Goal: Transaction & Acquisition: Book appointment/travel/reservation

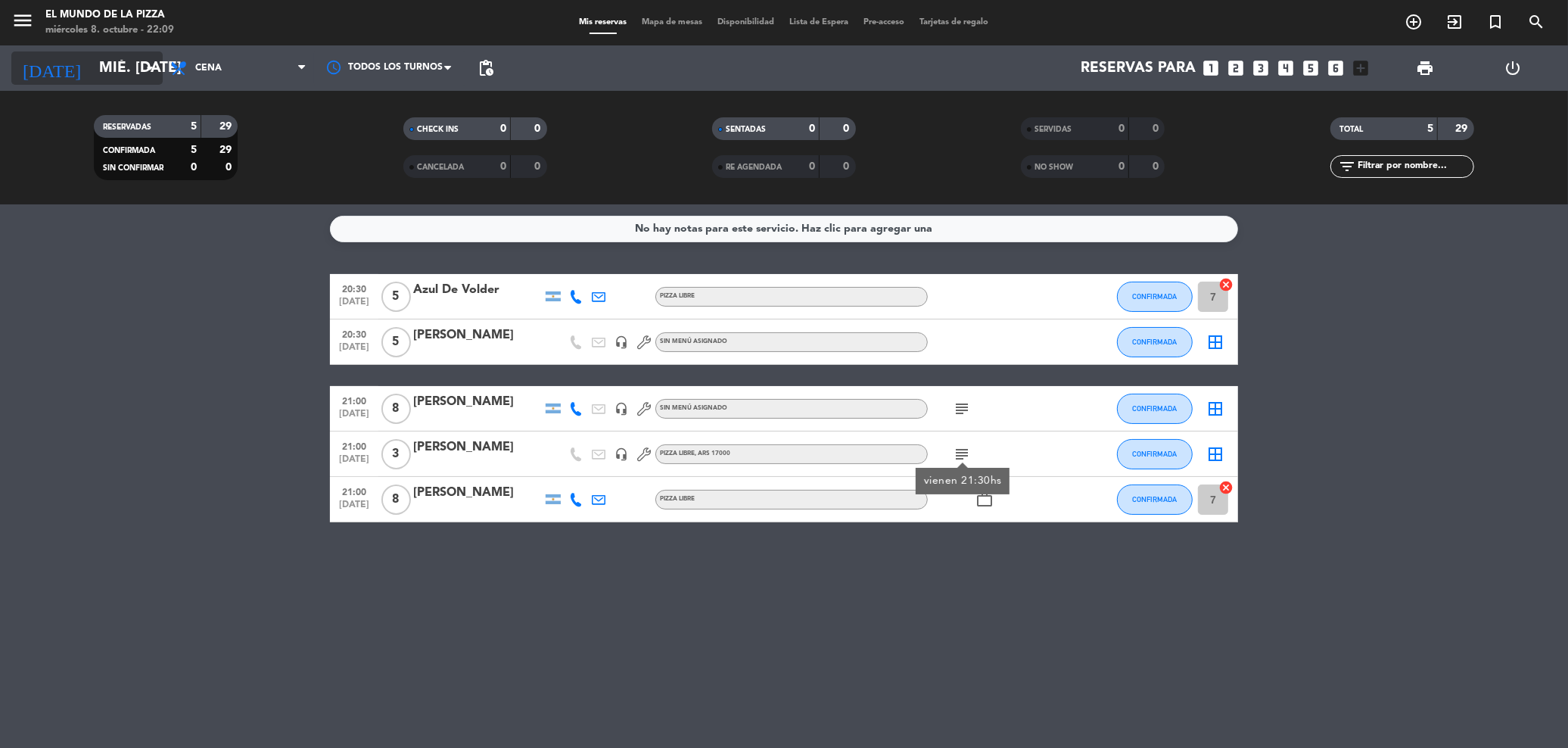
click at [91, 74] on input "mié. [DATE]" at bounding box center [184, 69] width 185 height 32
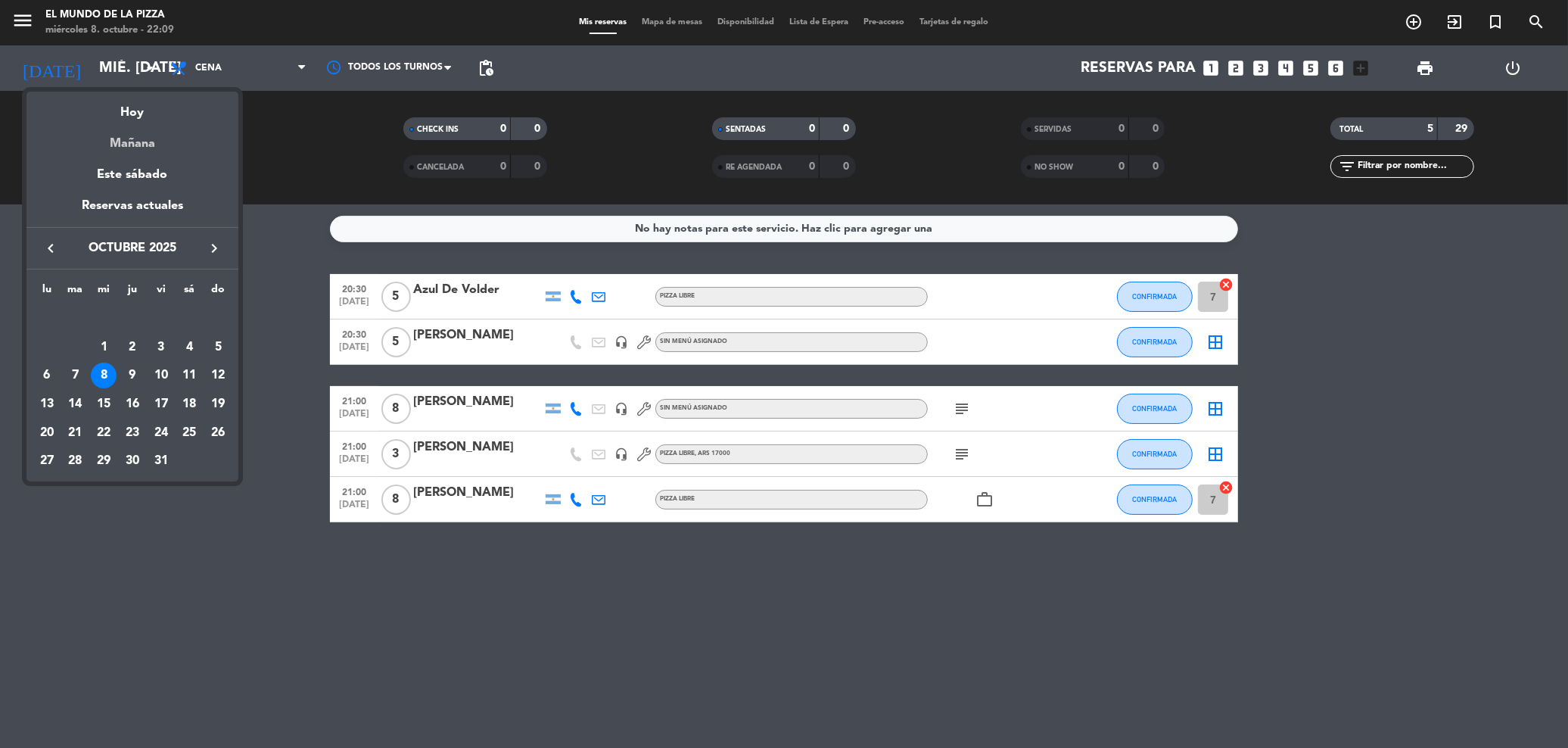
click at [127, 138] on div "Mañana" at bounding box center [132, 138] width 211 height 31
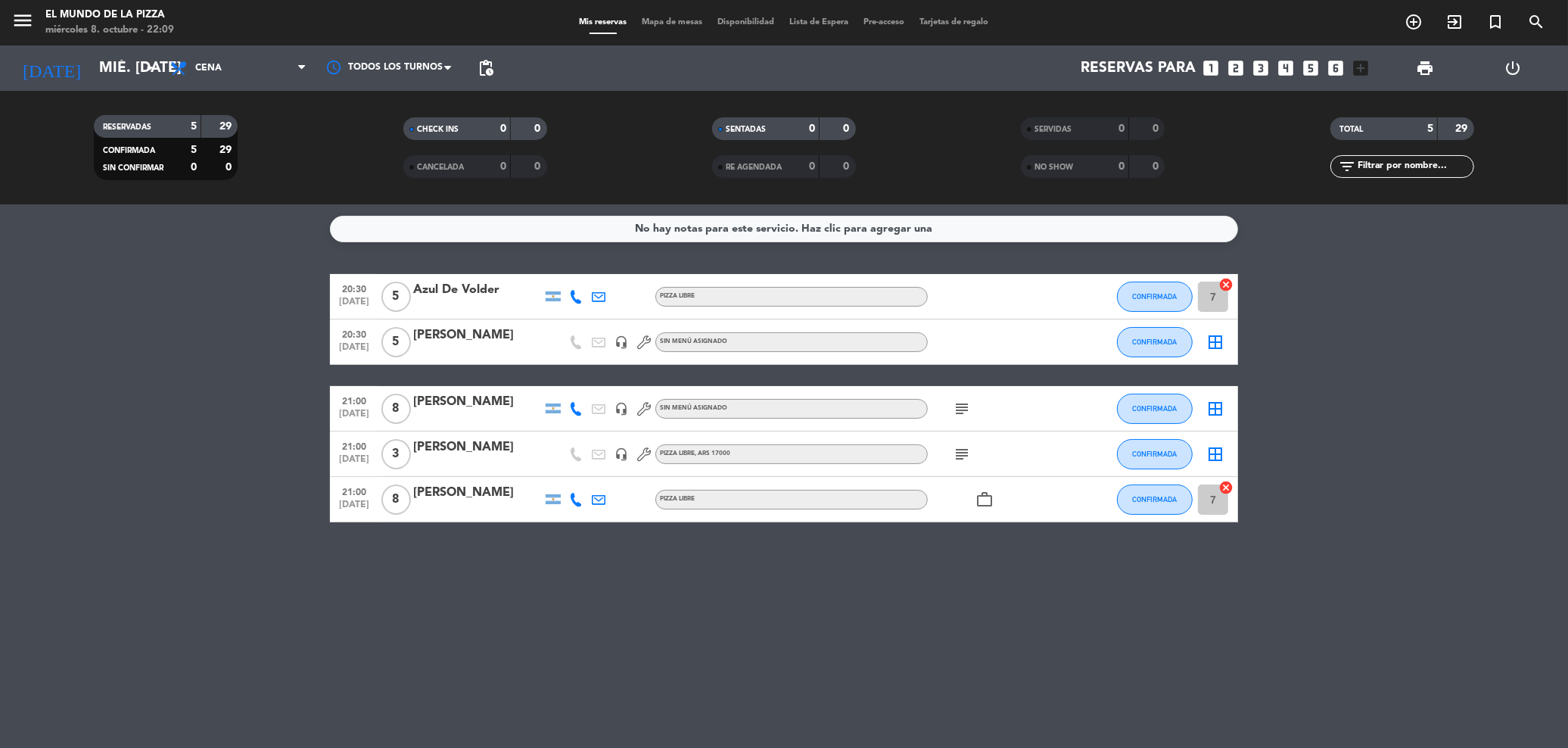
type input "[DEMOGRAPHIC_DATA] [DATE]"
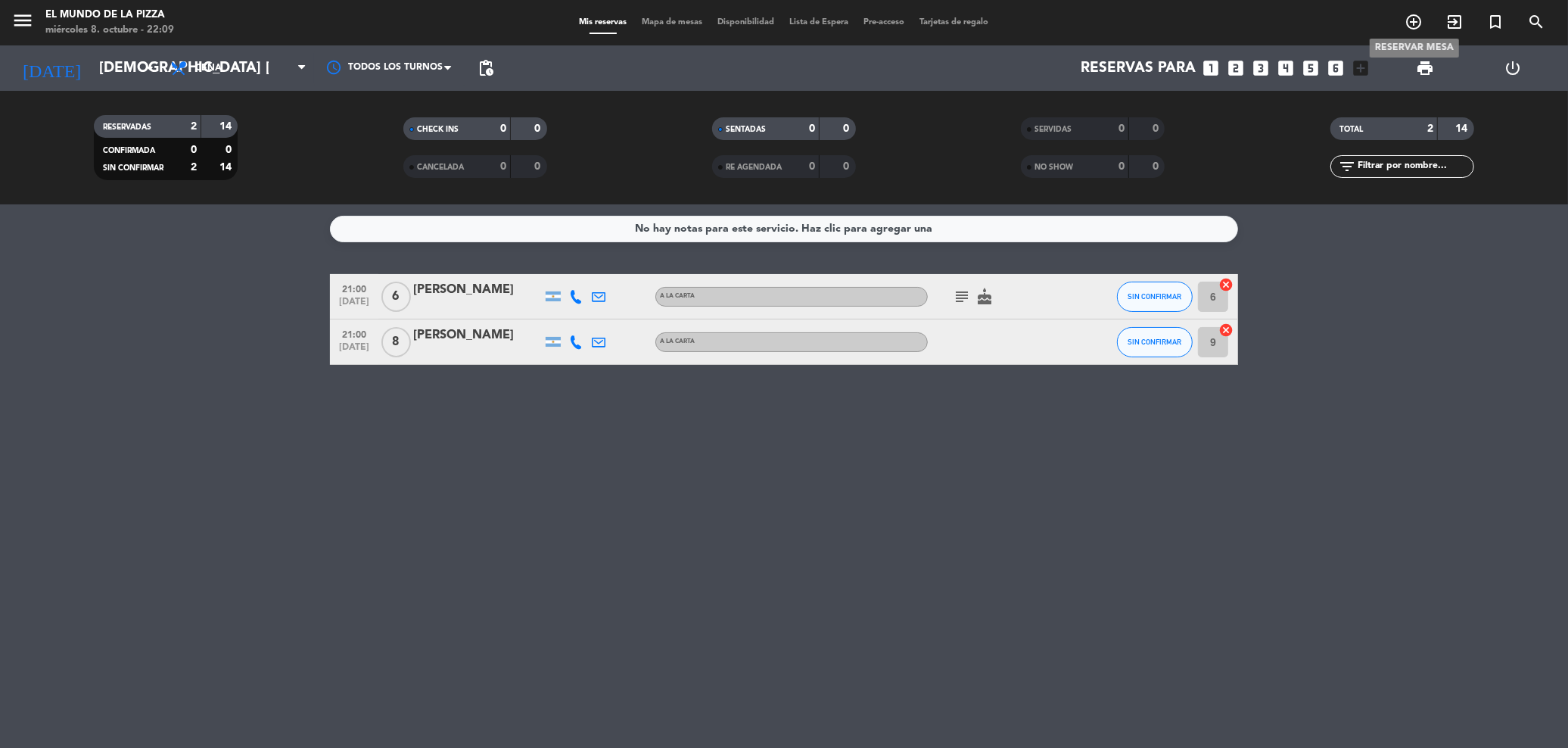
click at [1405, 21] on icon "add_circle_outline" at bounding box center [1414, 22] width 18 height 18
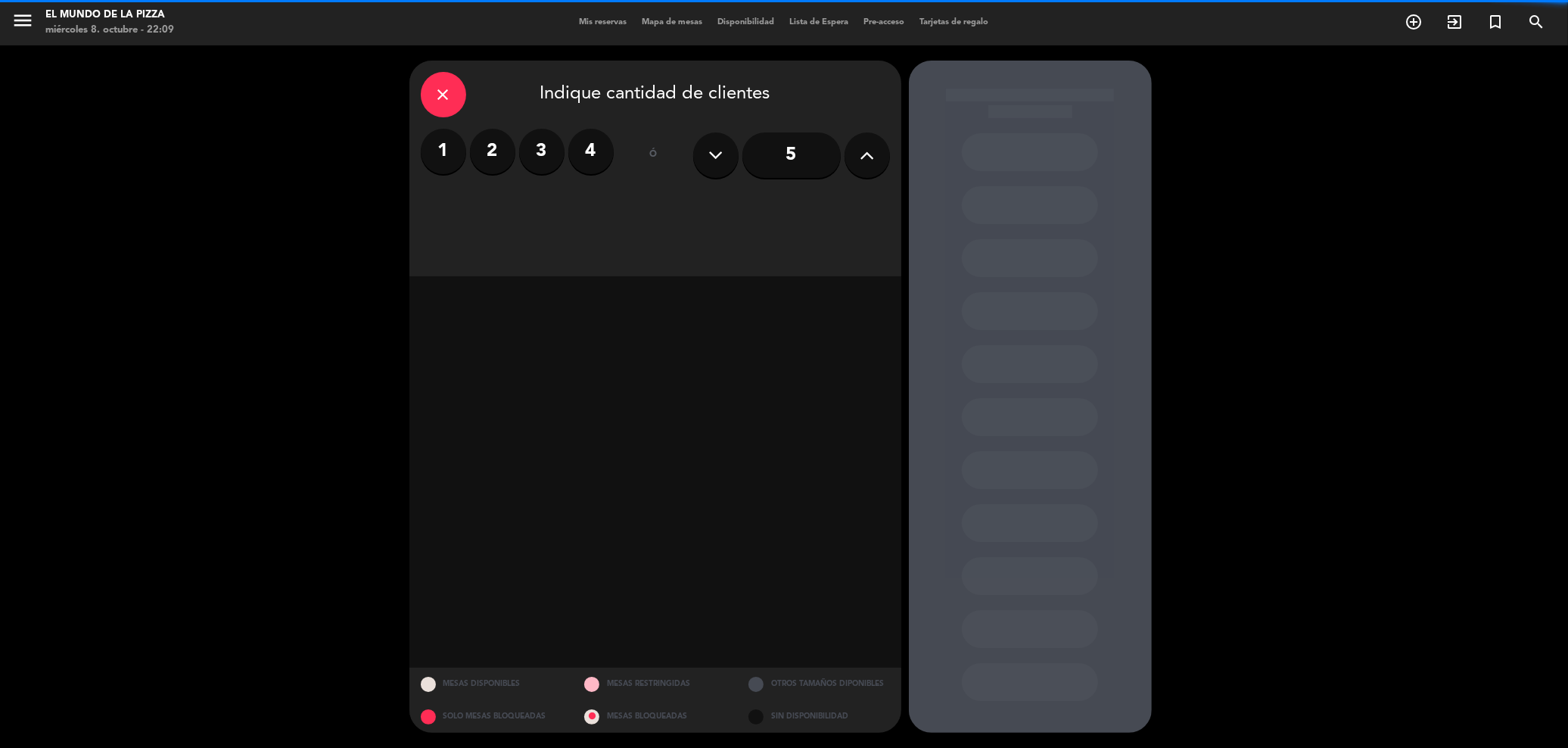
click at [871, 146] on icon at bounding box center [867, 155] width 14 height 23
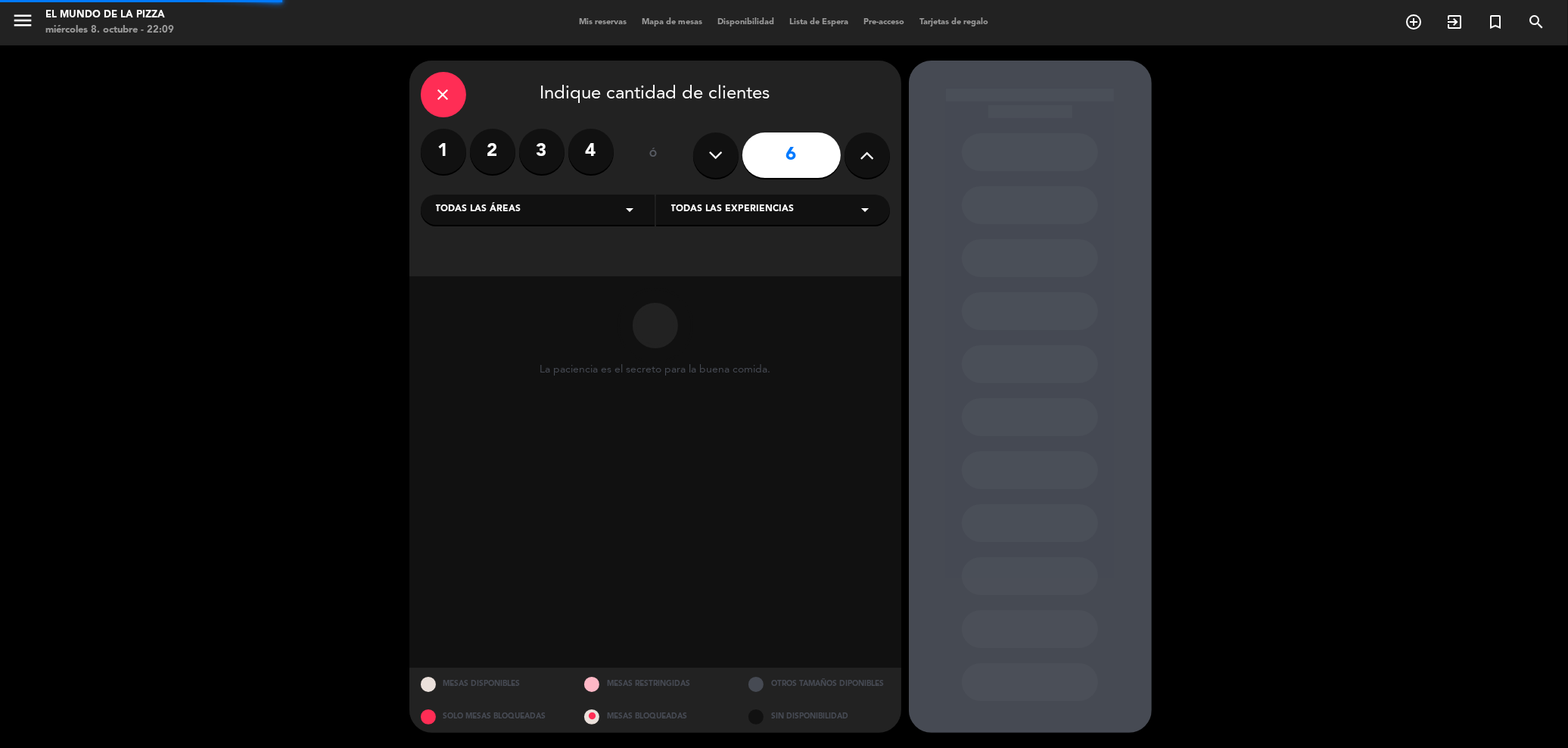
click at [871, 146] on icon at bounding box center [867, 155] width 14 height 23
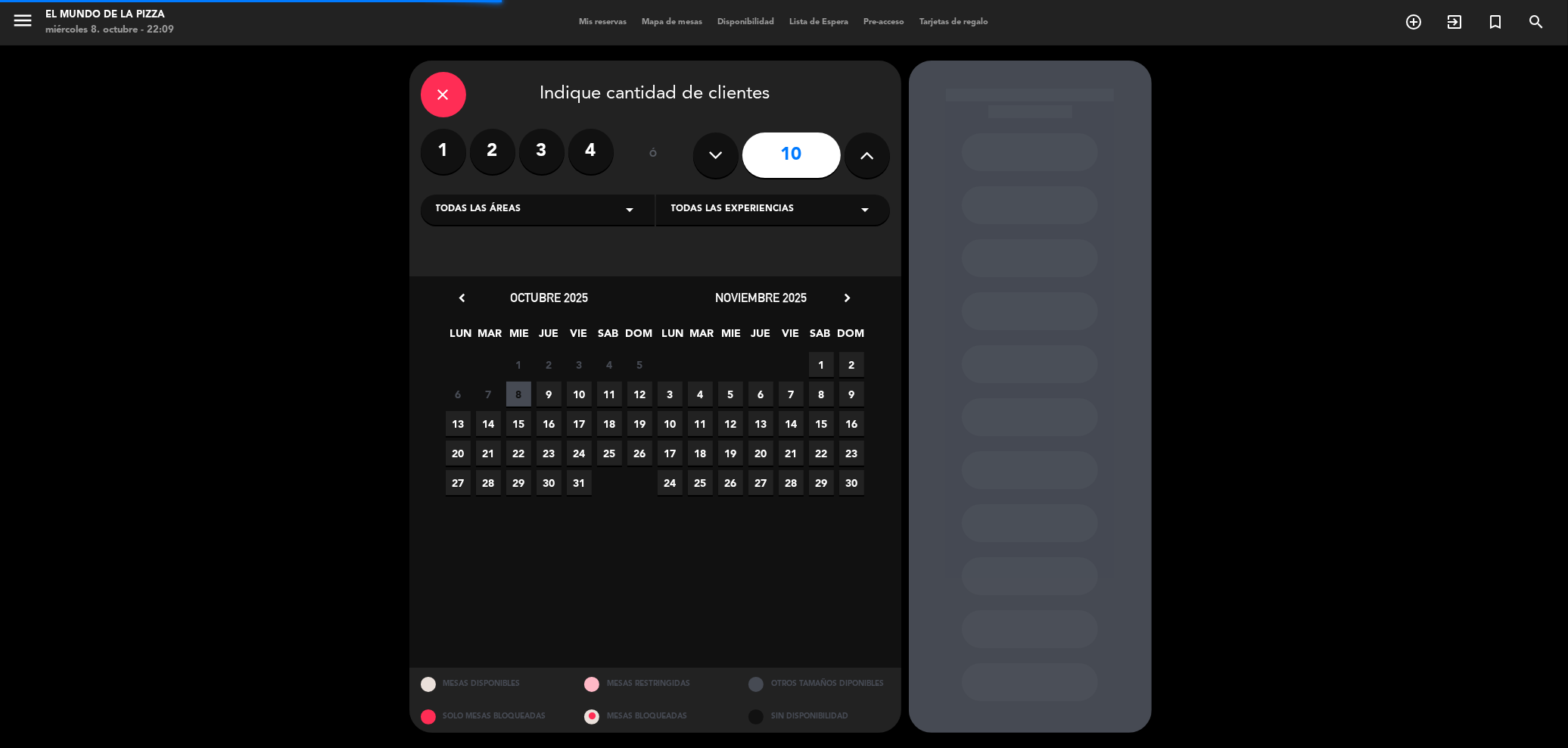
click at [871, 146] on icon at bounding box center [867, 155] width 14 height 23
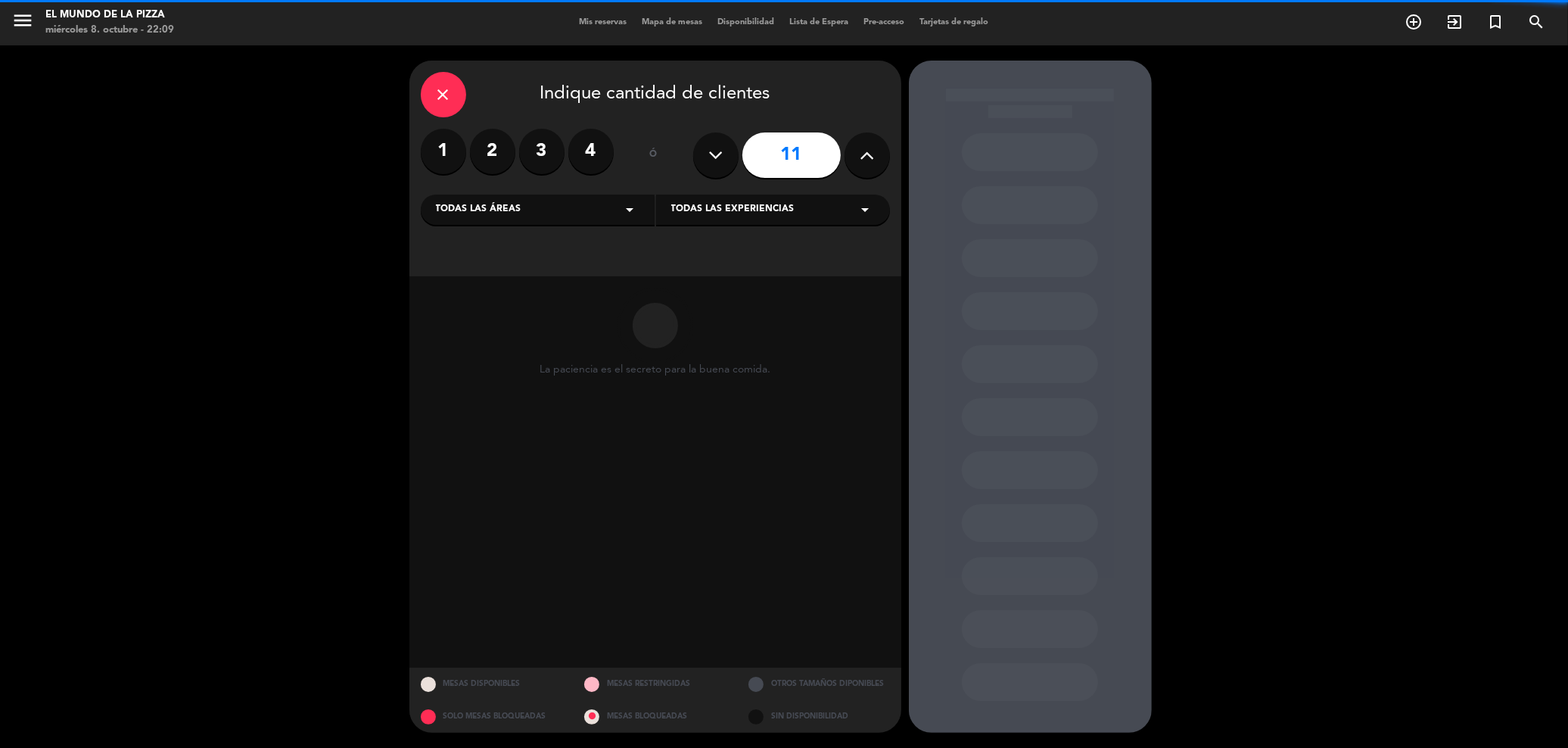
click at [871, 146] on icon at bounding box center [867, 155] width 14 height 23
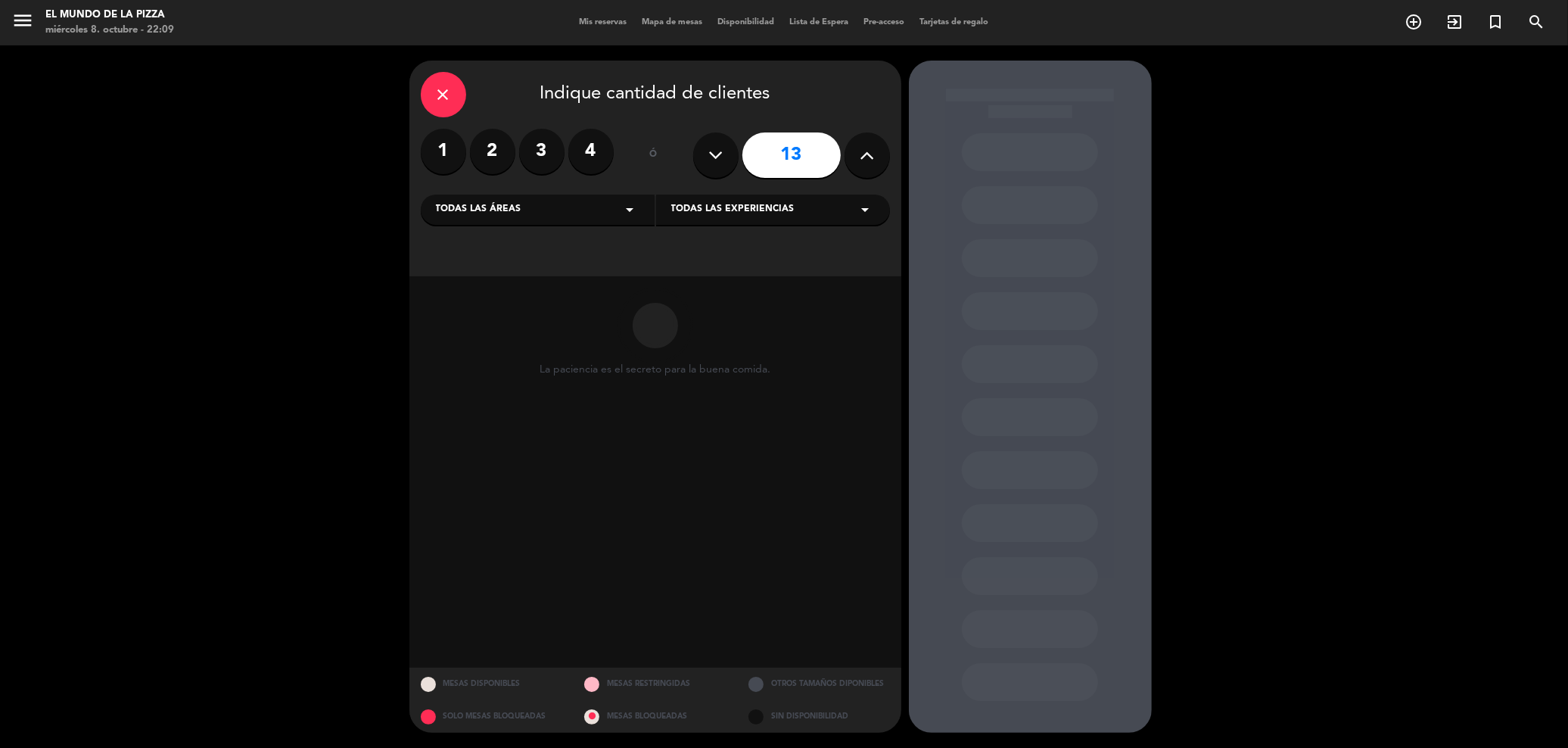
click at [871, 146] on icon at bounding box center [867, 155] width 14 height 23
type input "14"
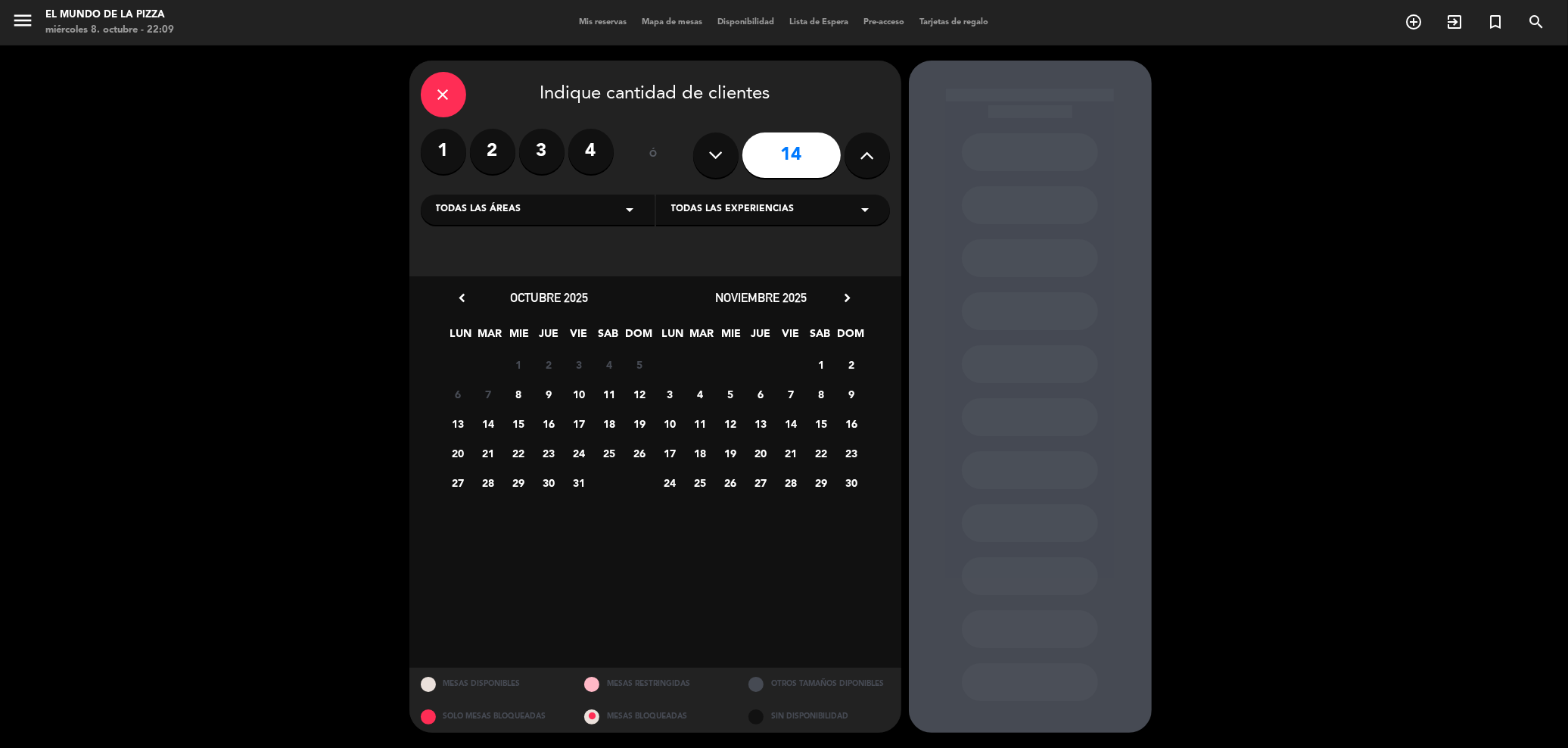
click at [553, 395] on span "9" at bounding box center [549, 394] width 25 height 25
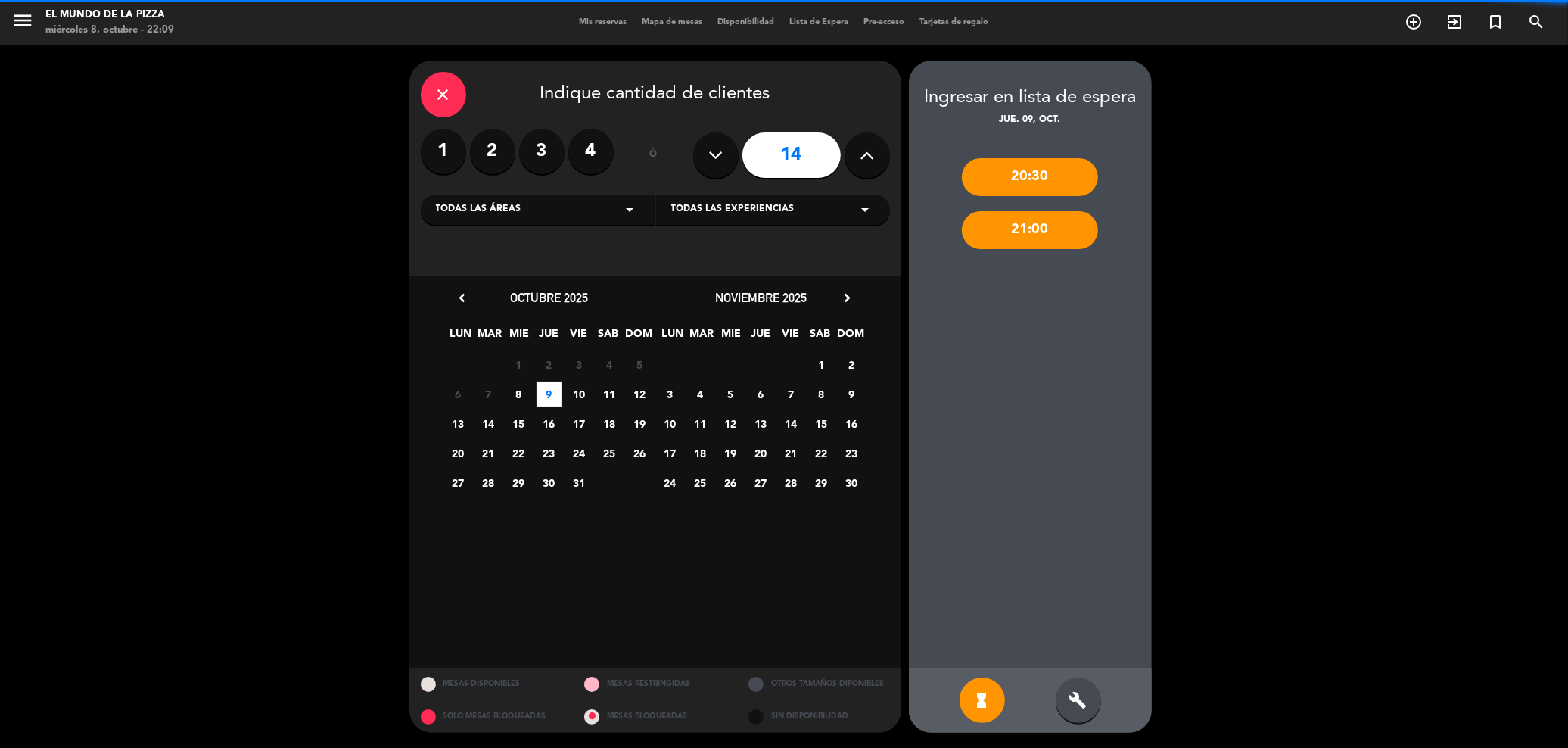
click at [1092, 706] on div "build" at bounding box center [1078, 700] width 46 height 46
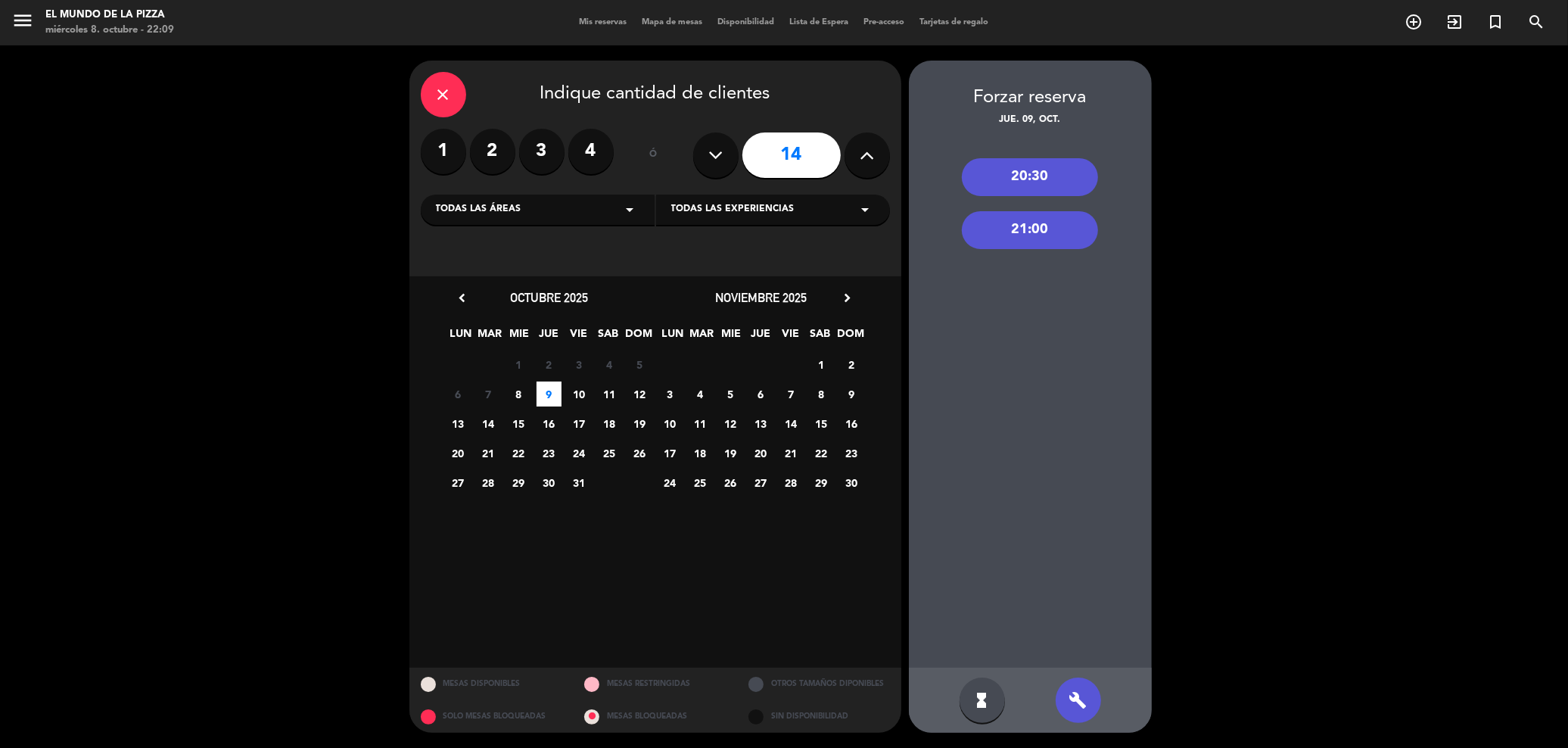
click at [1032, 176] on div "20:30" at bounding box center [1030, 177] width 136 height 38
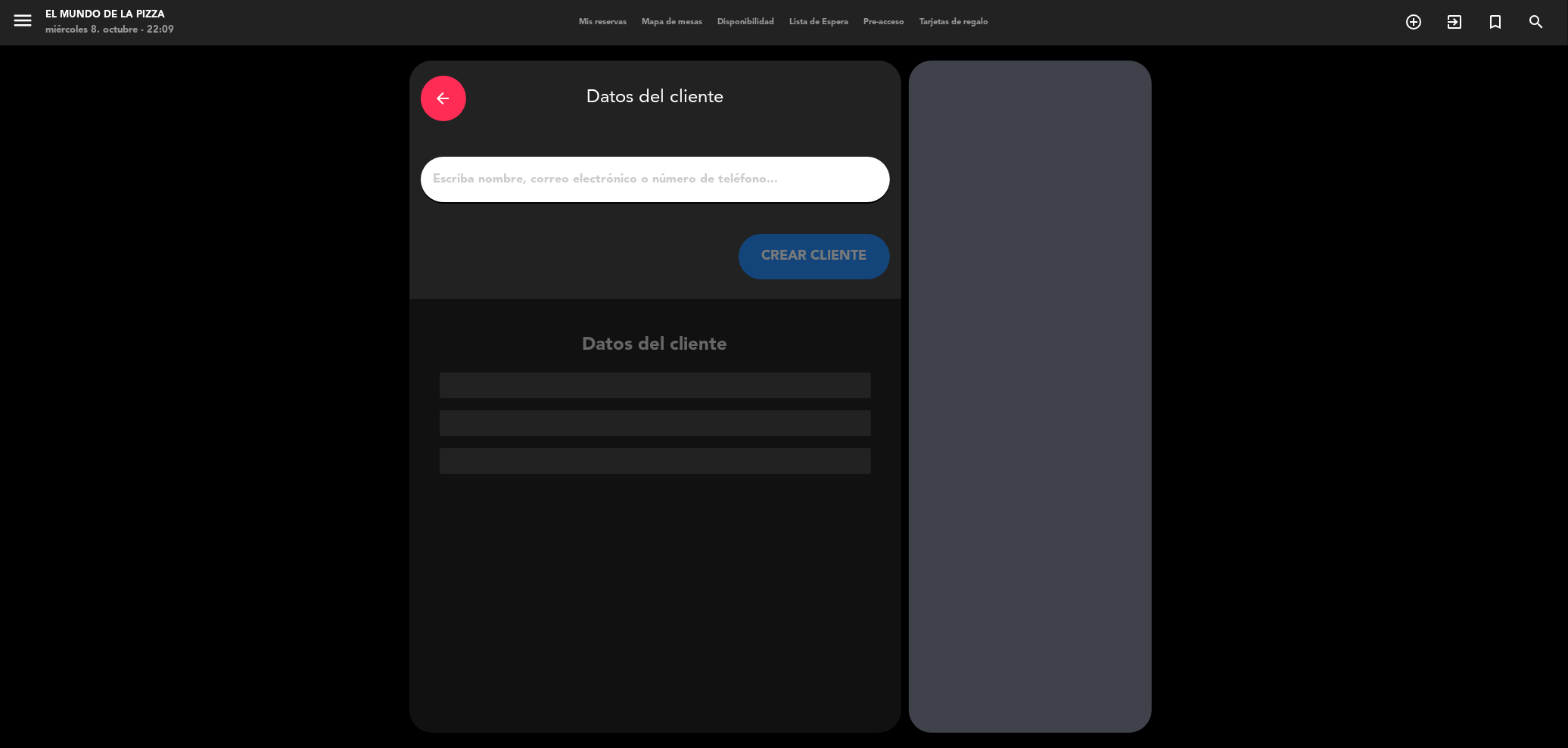
click at [656, 173] on input "1" at bounding box center [655, 179] width 447 height 21
paste input "[PERSON_NAME]"
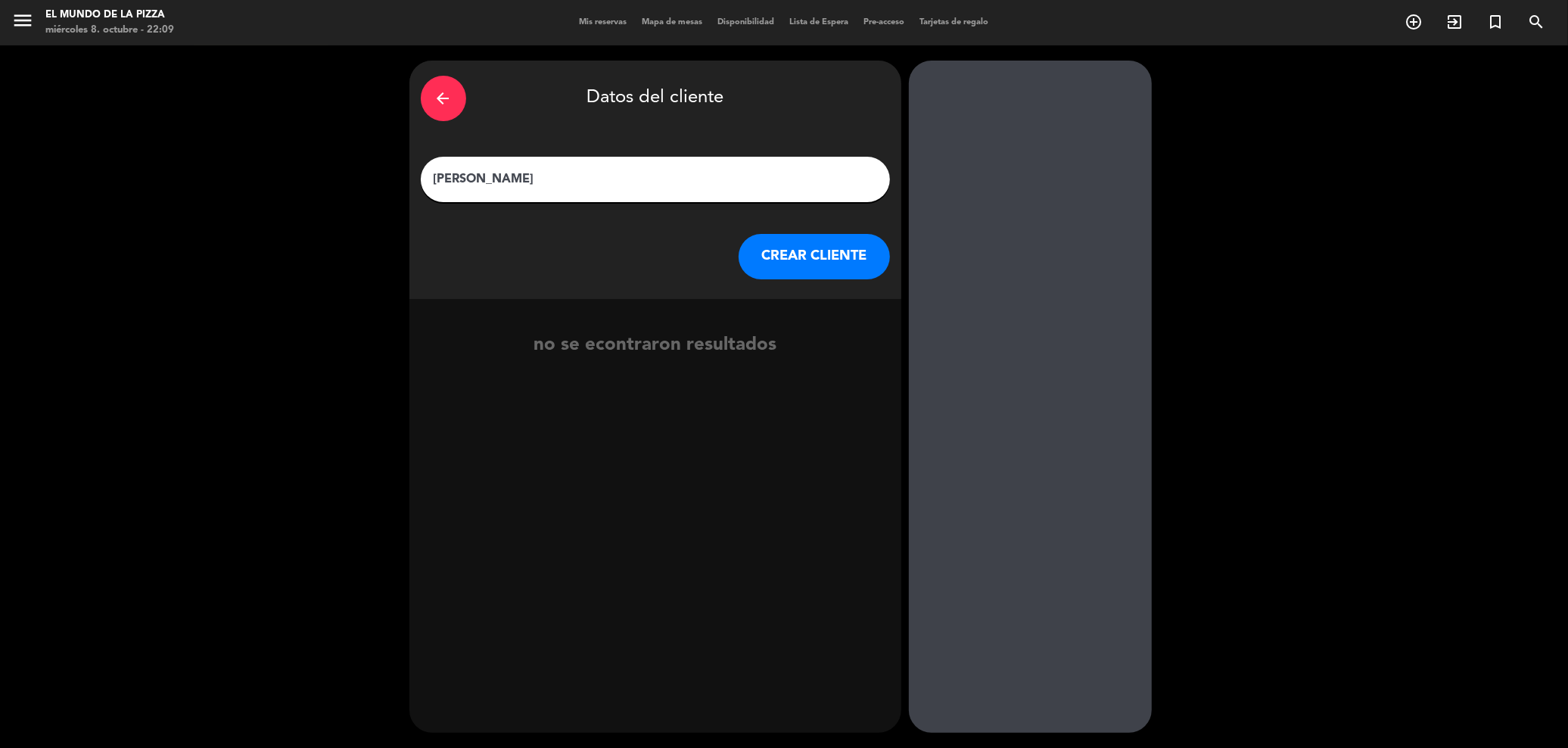
type input "[PERSON_NAME]"
click at [776, 269] on button "CREAR CLIENTE" at bounding box center [814, 256] width 151 height 46
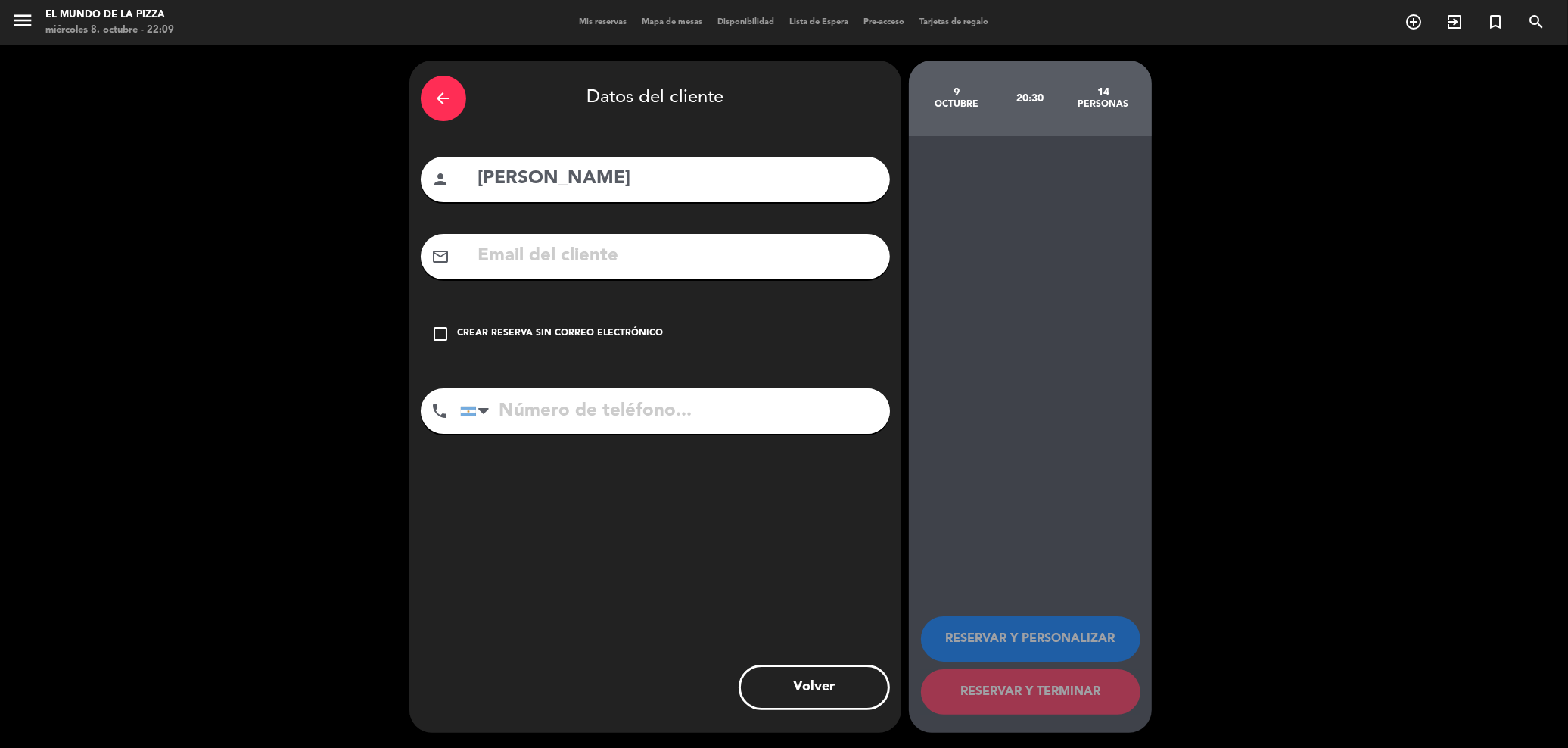
click at [532, 323] on div "check_box_outline_blank Crear reserva sin correo electrónico" at bounding box center [655, 334] width 470 height 46
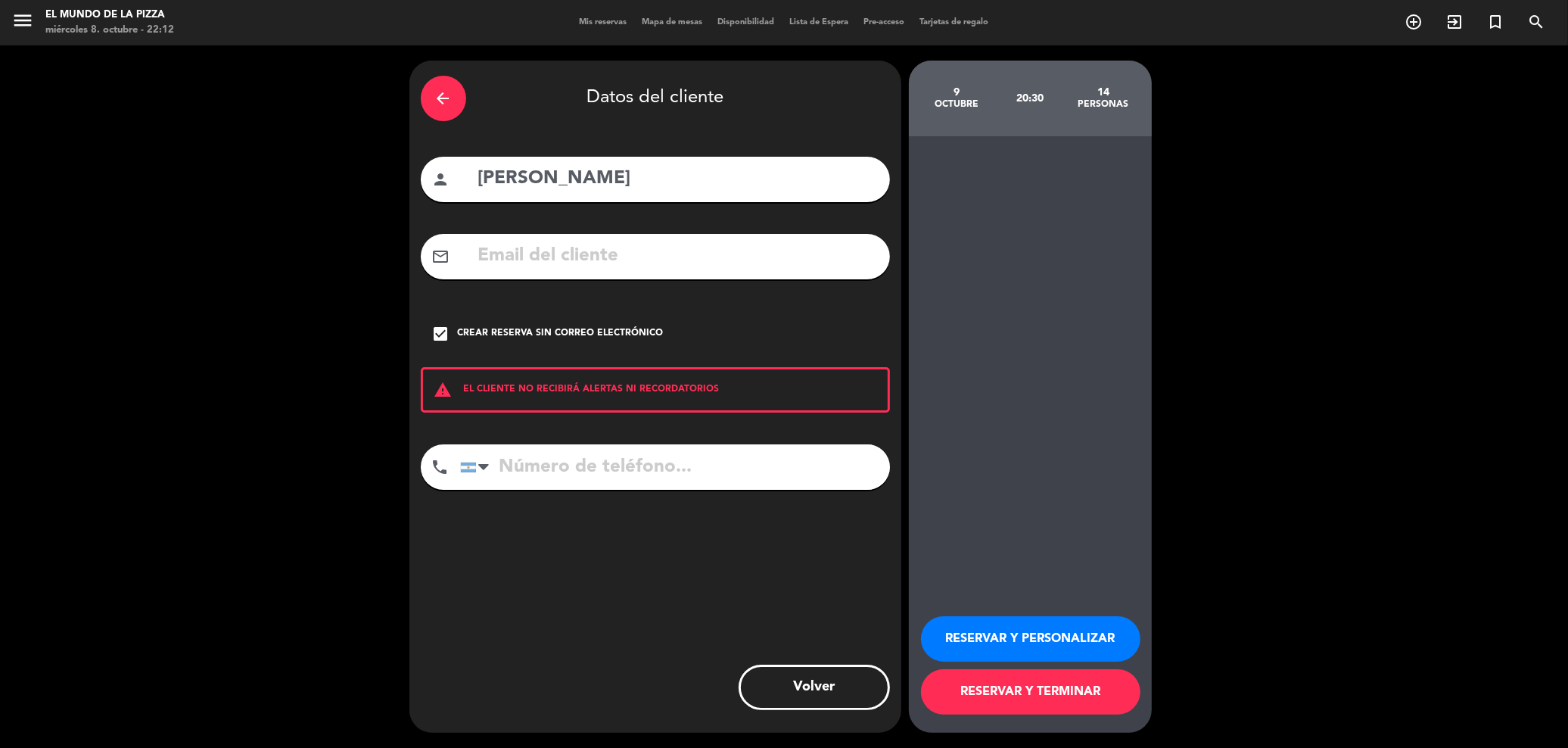
click at [1045, 686] on button "RESERVAR Y TERMINAR" at bounding box center [1031, 692] width 219 height 46
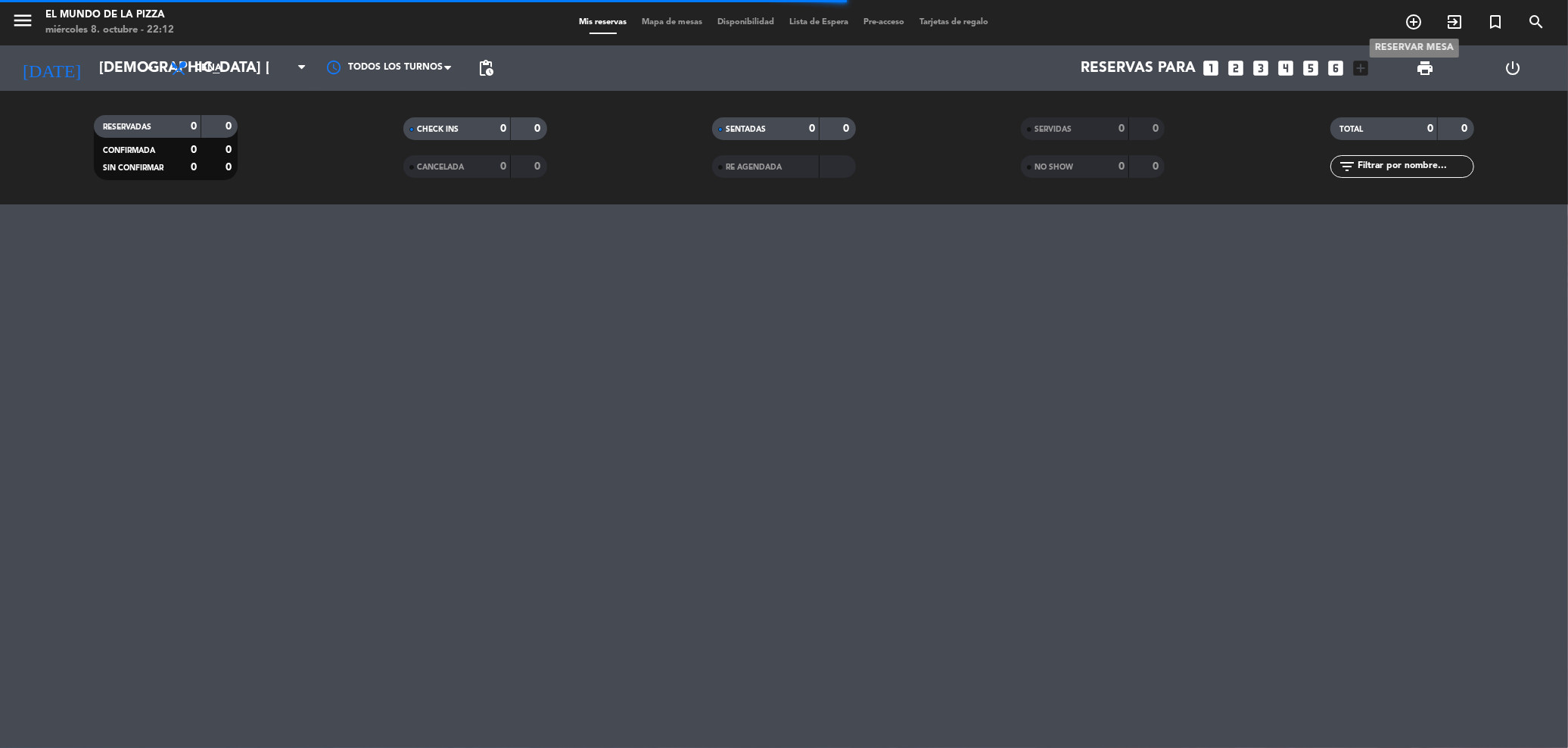
click at [1416, 24] on icon "add_circle_outline" at bounding box center [1414, 22] width 18 height 18
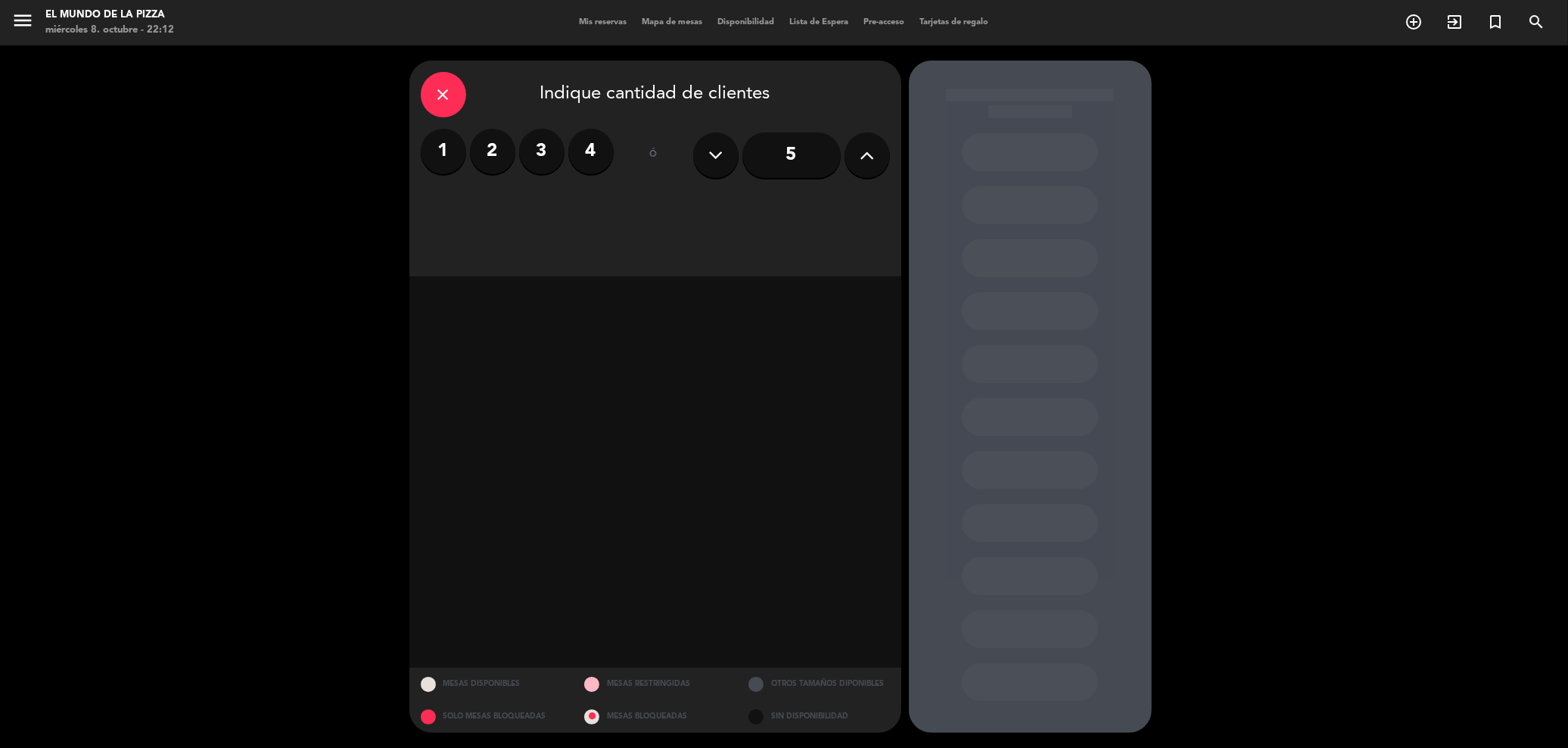
click at [852, 157] on button at bounding box center [868, 155] width 46 height 46
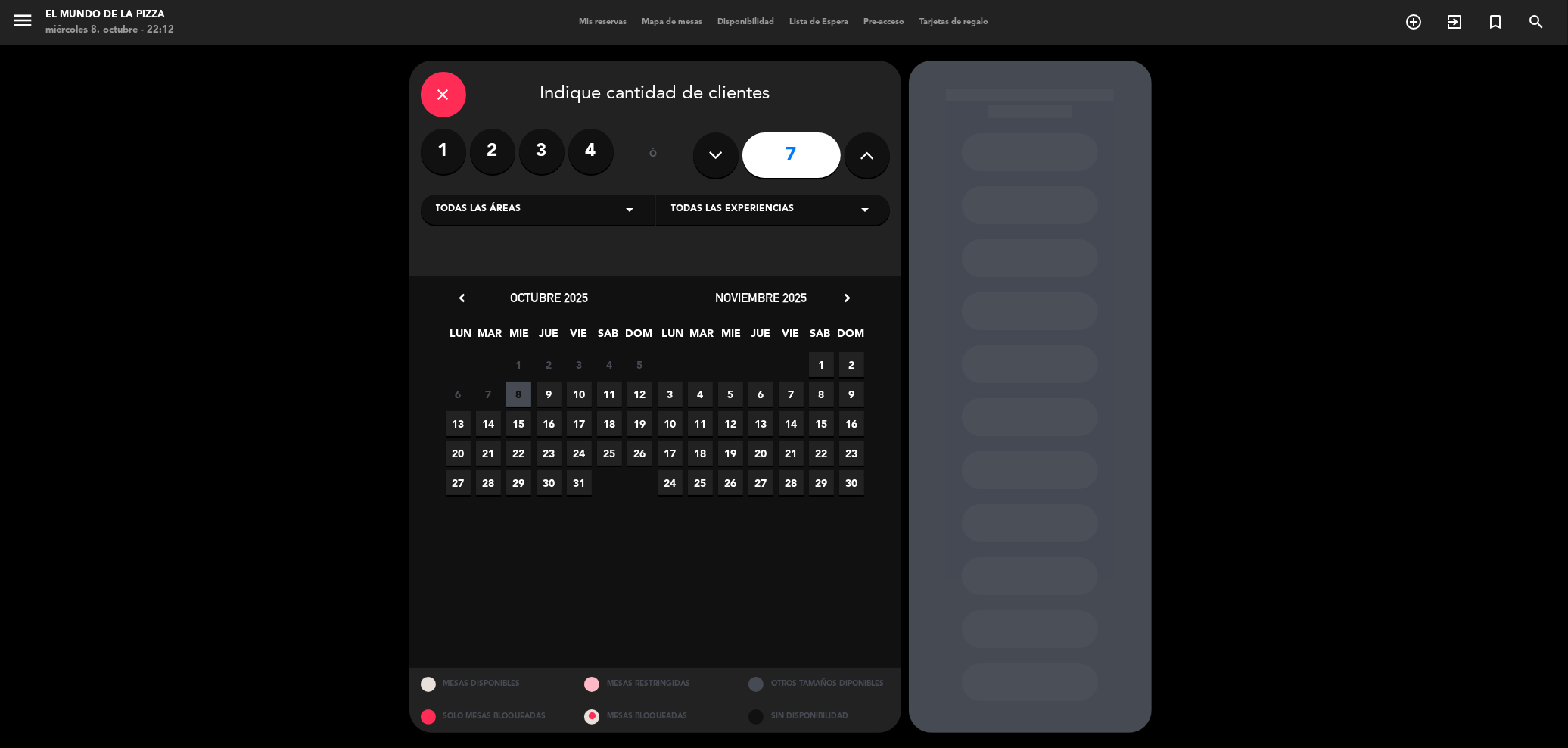
click at [714, 153] on icon at bounding box center [715, 155] width 14 height 23
type input "6"
click at [549, 397] on span "9" at bounding box center [549, 394] width 25 height 25
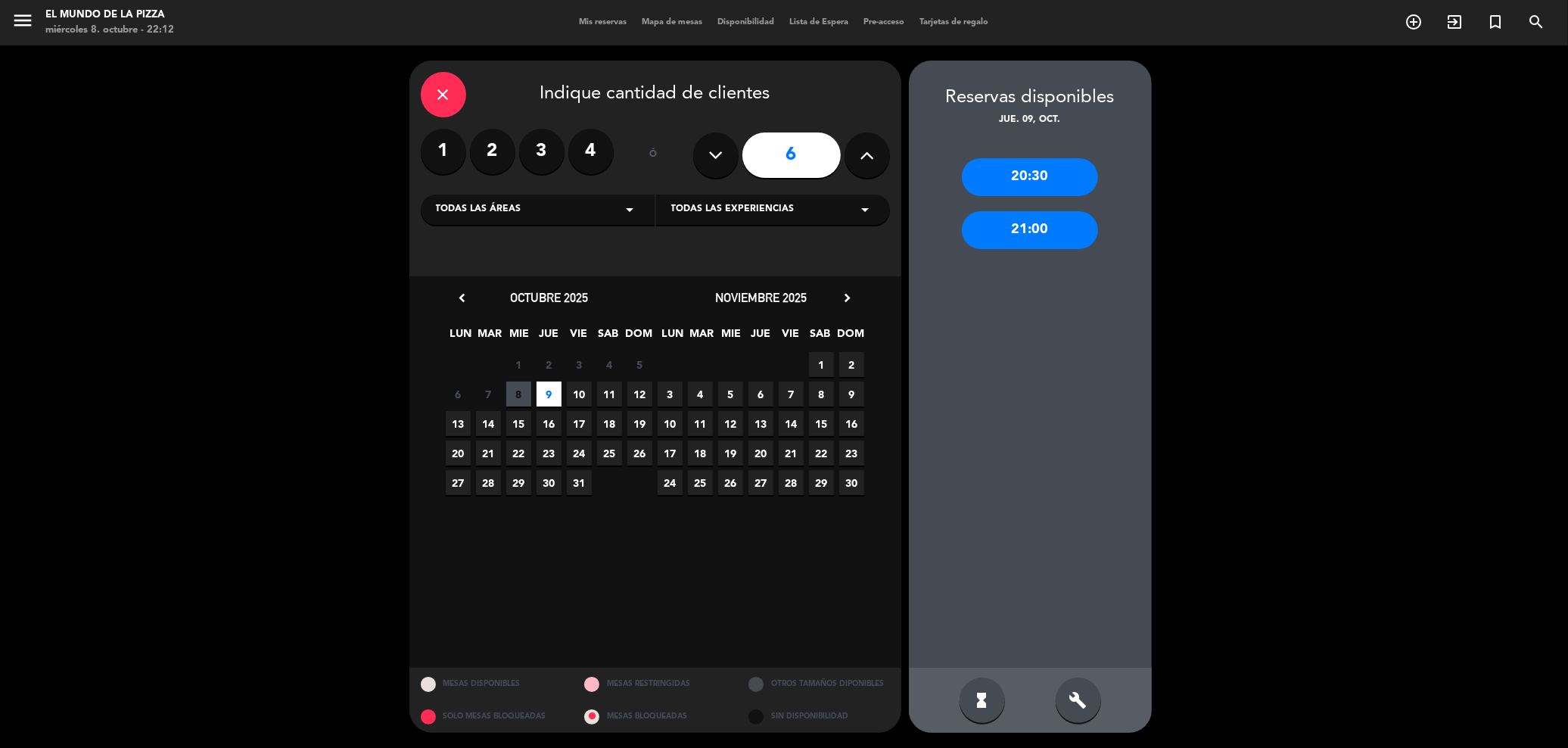
click at [1094, 695] on div "build" at bounding box center [1078, 700] width 46 height 46
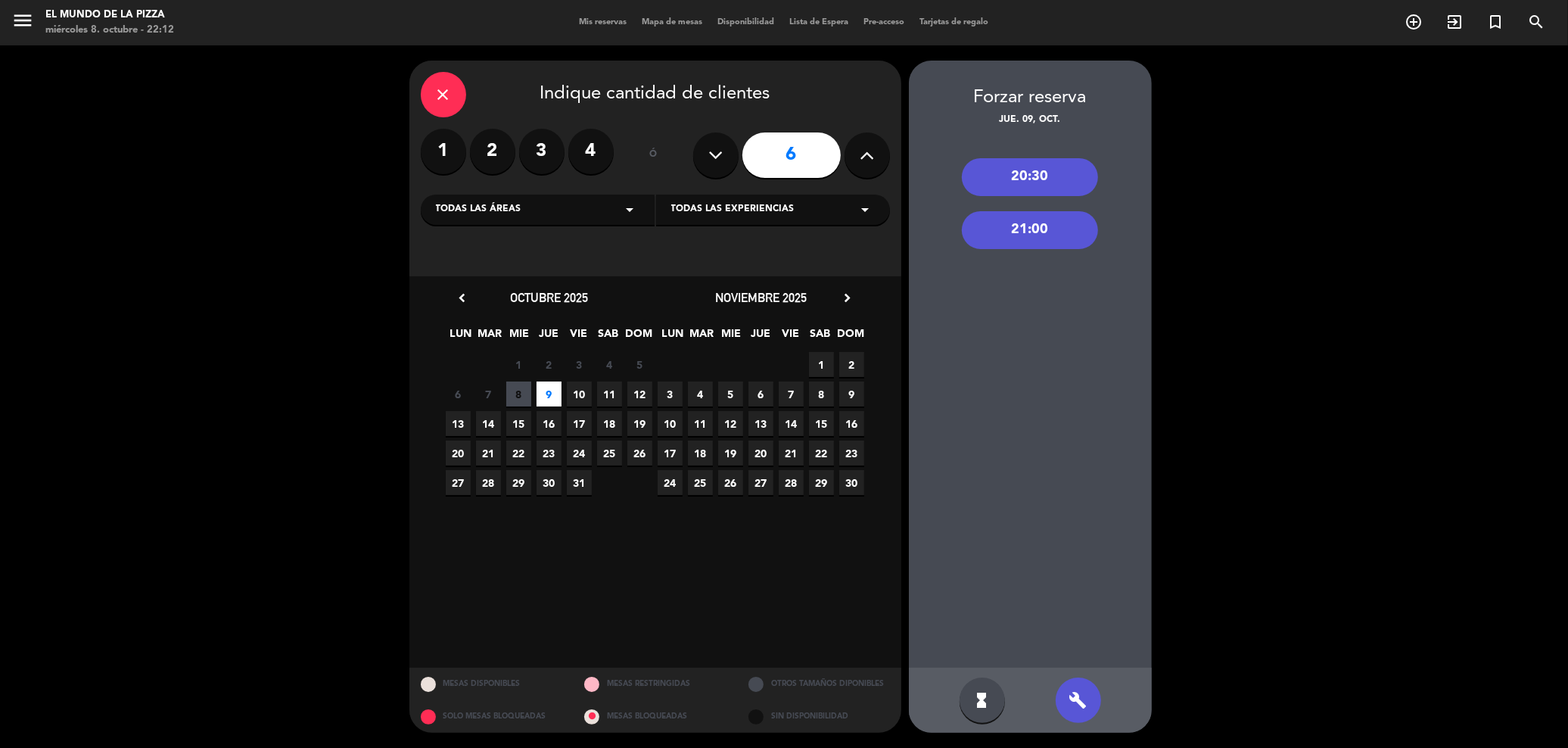
click at [1022, 177] on div "20:30" at bounding box center [1030, 177] width 136 height 38
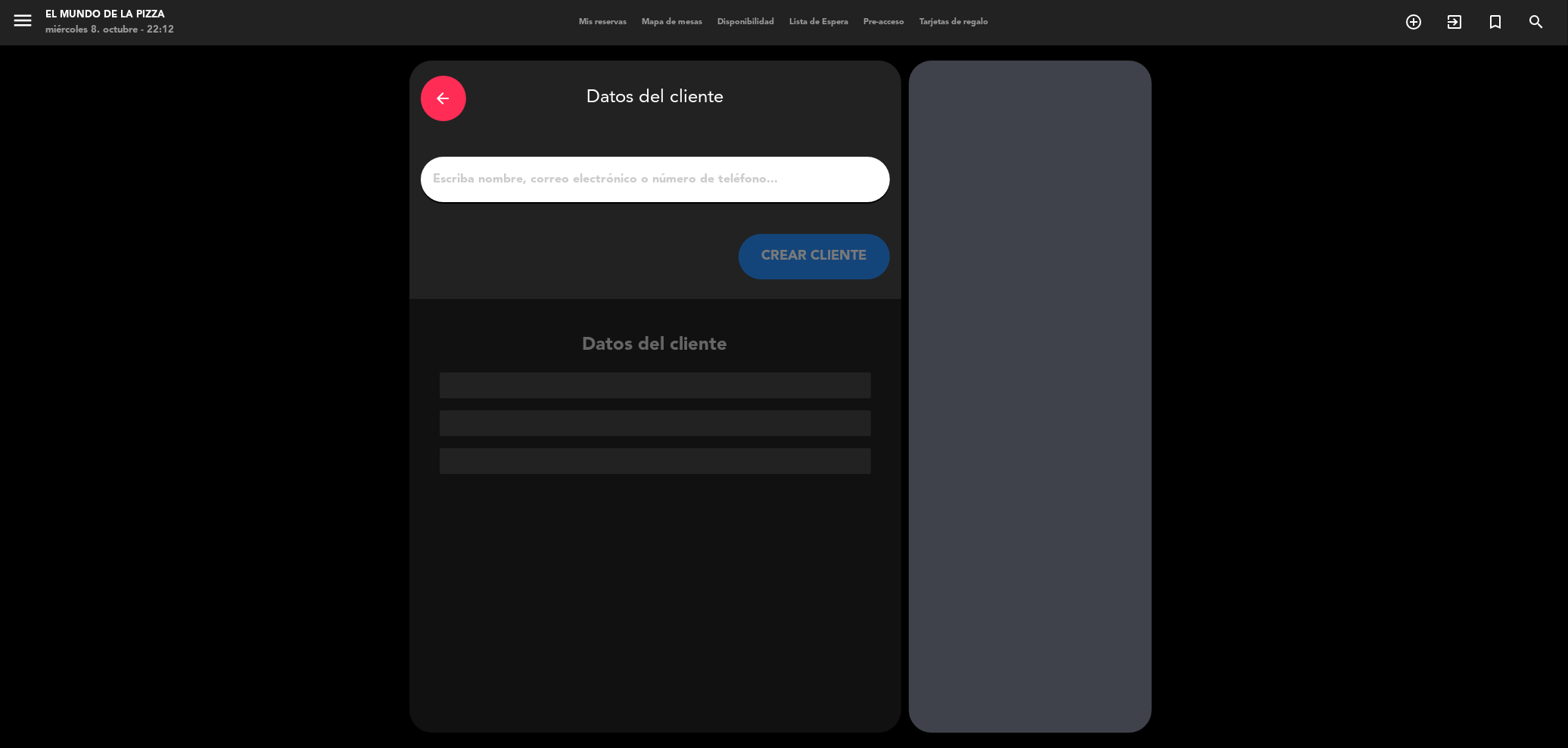
click at [613, 183] on input "1" at bounding box center [655, 179] width 447 height 21
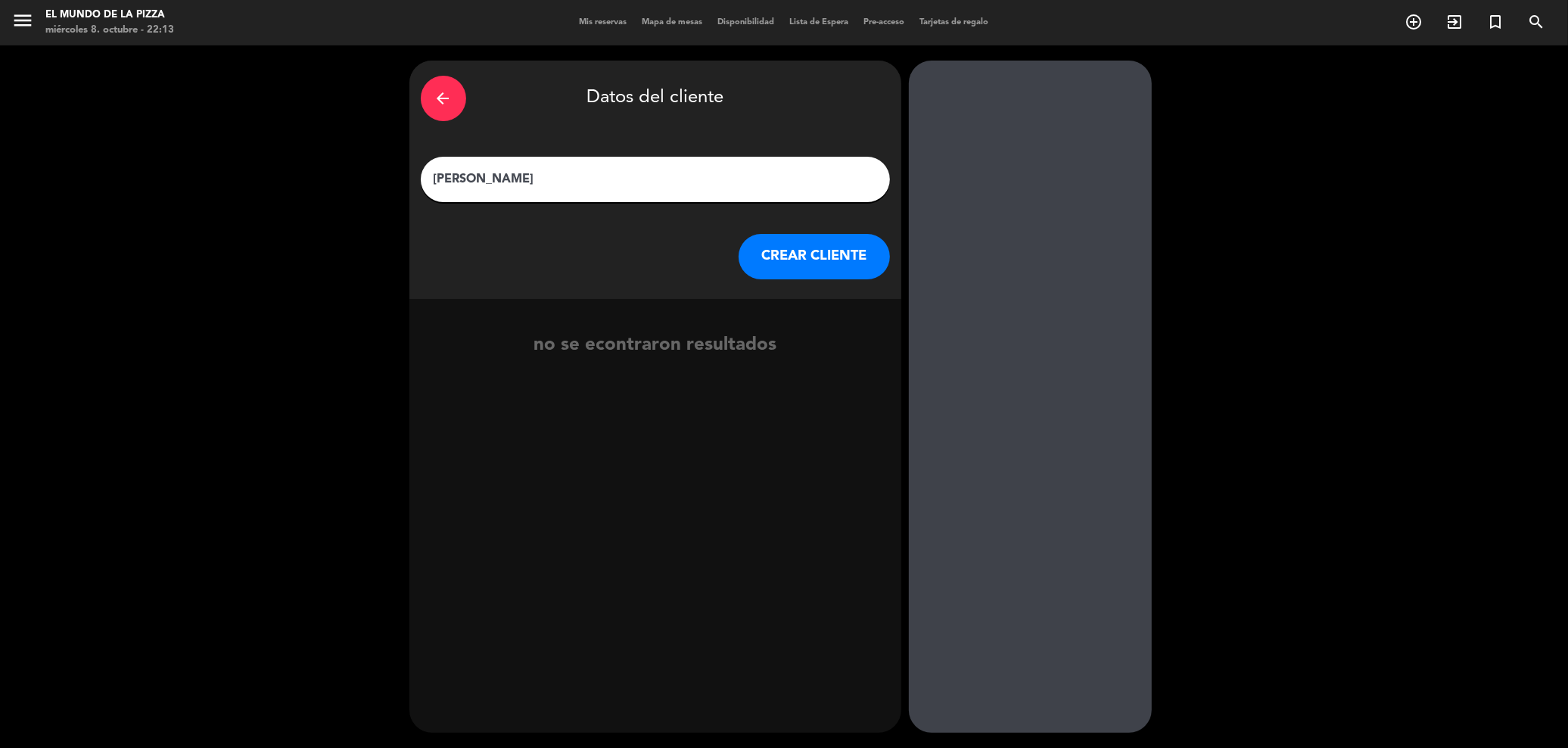
type input "[PERSON_NAME]"
click at [863, 242] on button "CREAR CLIENTE" at bounding box center [814, 256] width 151 height 46
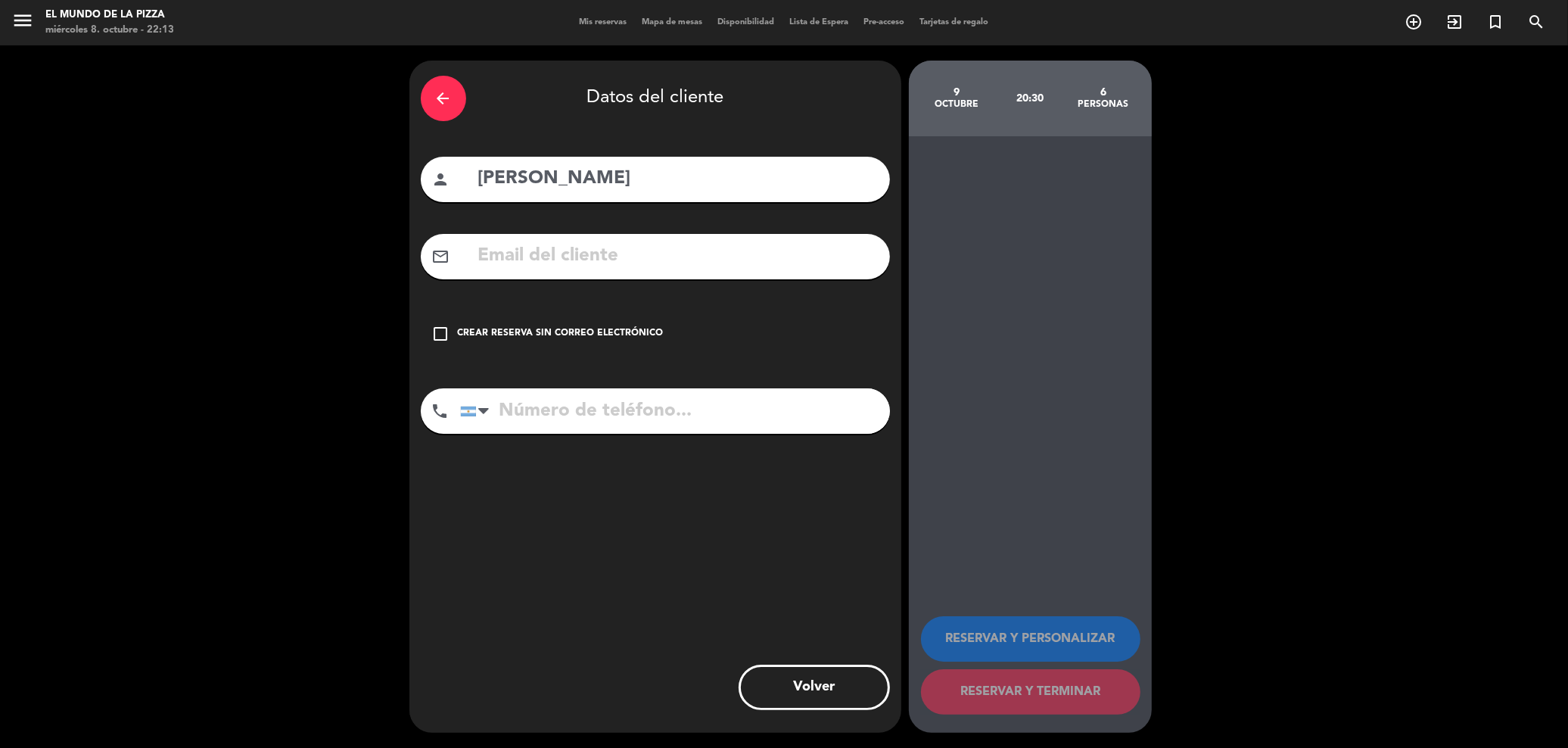
click at [558, 318] on div "check_box_outline_blank Crear reserva sin correo electrónico" at bounding box center [655, 334] width 470 height 46
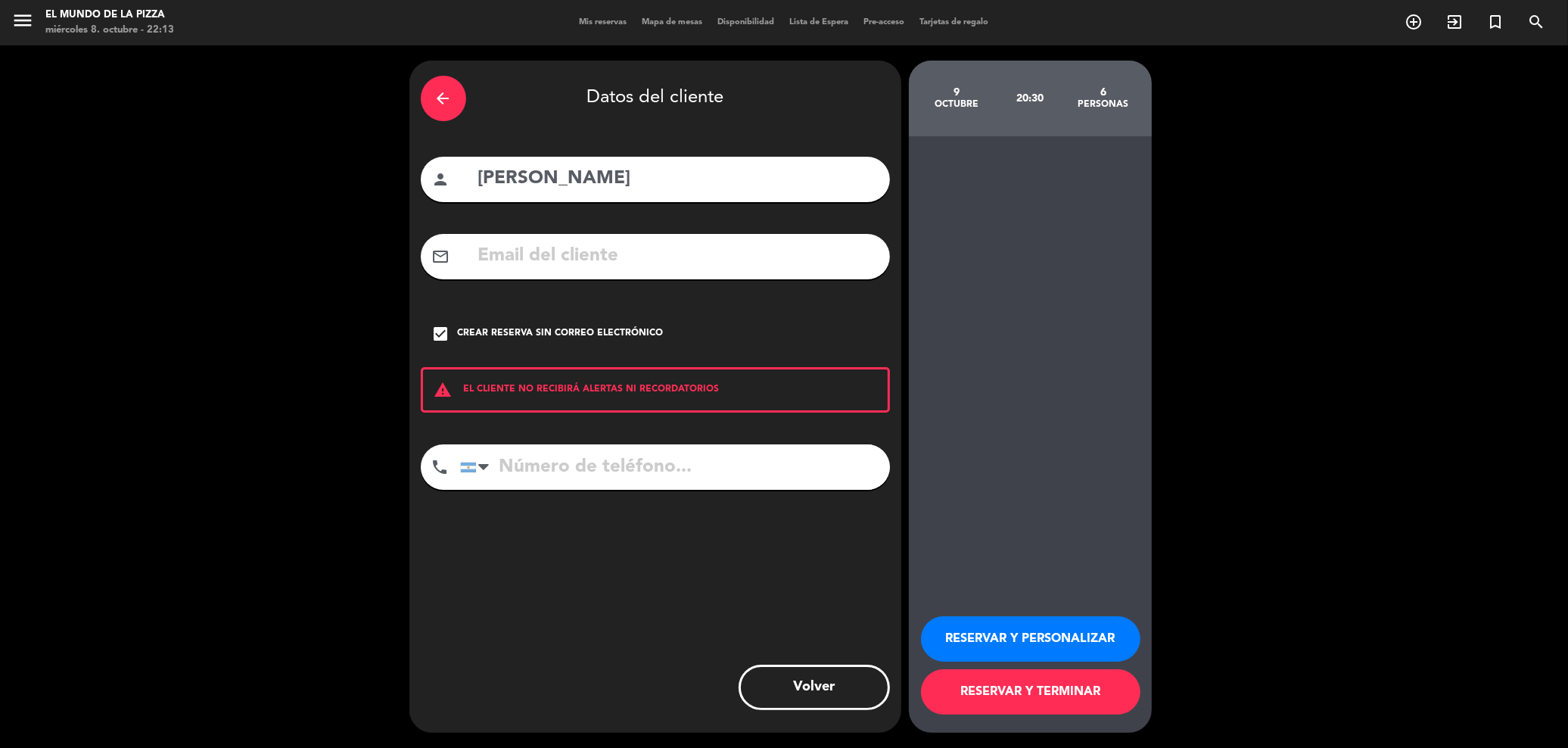
click at [599, 447] on input "tel" at bounding box center [674, 467] width 430 height 46
type input "1162497028"
click at [1048, 682] on button "RESERVAR Y TERMINAR" at bounding box center [1031, 692] width 219 height 46
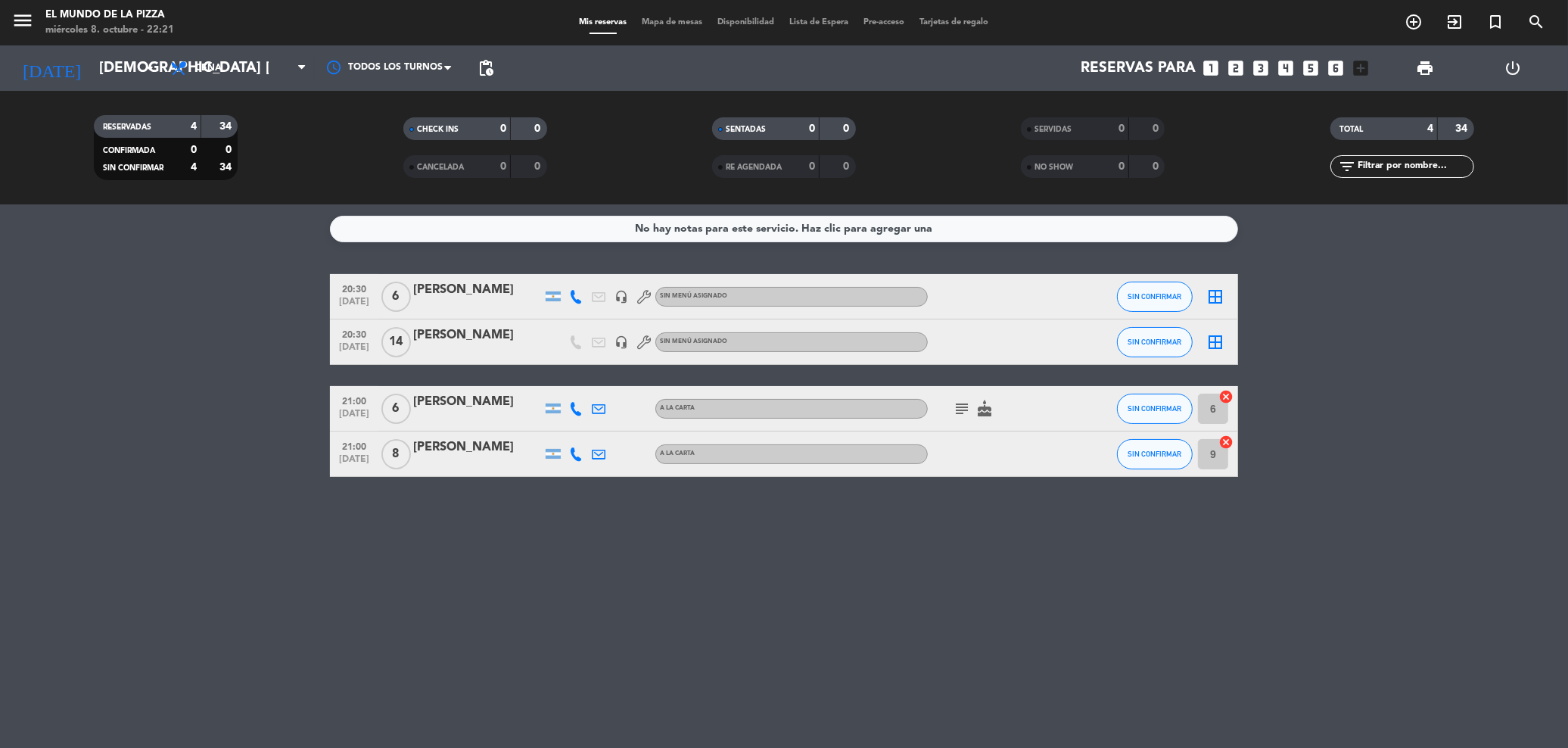
click at [430, 338] on div "[PERSON_NAME]" at bounding box center [477, 335] width 129 height 20
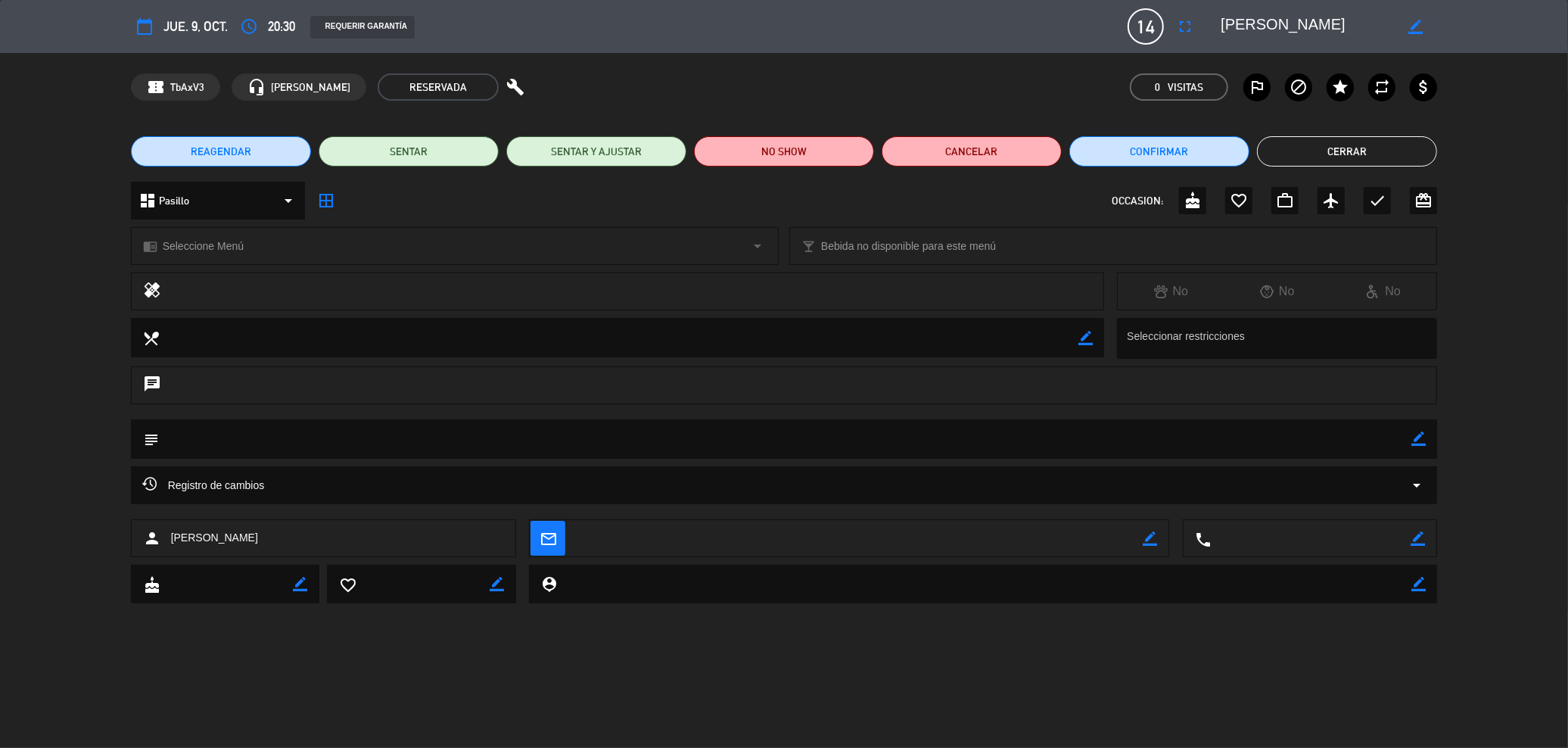
click at [1363, 549] on textarea at bounding box center [1312, 539] width 200 height 38
click at [1420, 536] on icon "border_color" at bounding box center [1417, 538] width 14 height 14
paste textarea "4607053"
type textarea "2914607053"
click at [1423, 534] on icon at bounding box center [1417, 538] width 14 height 14
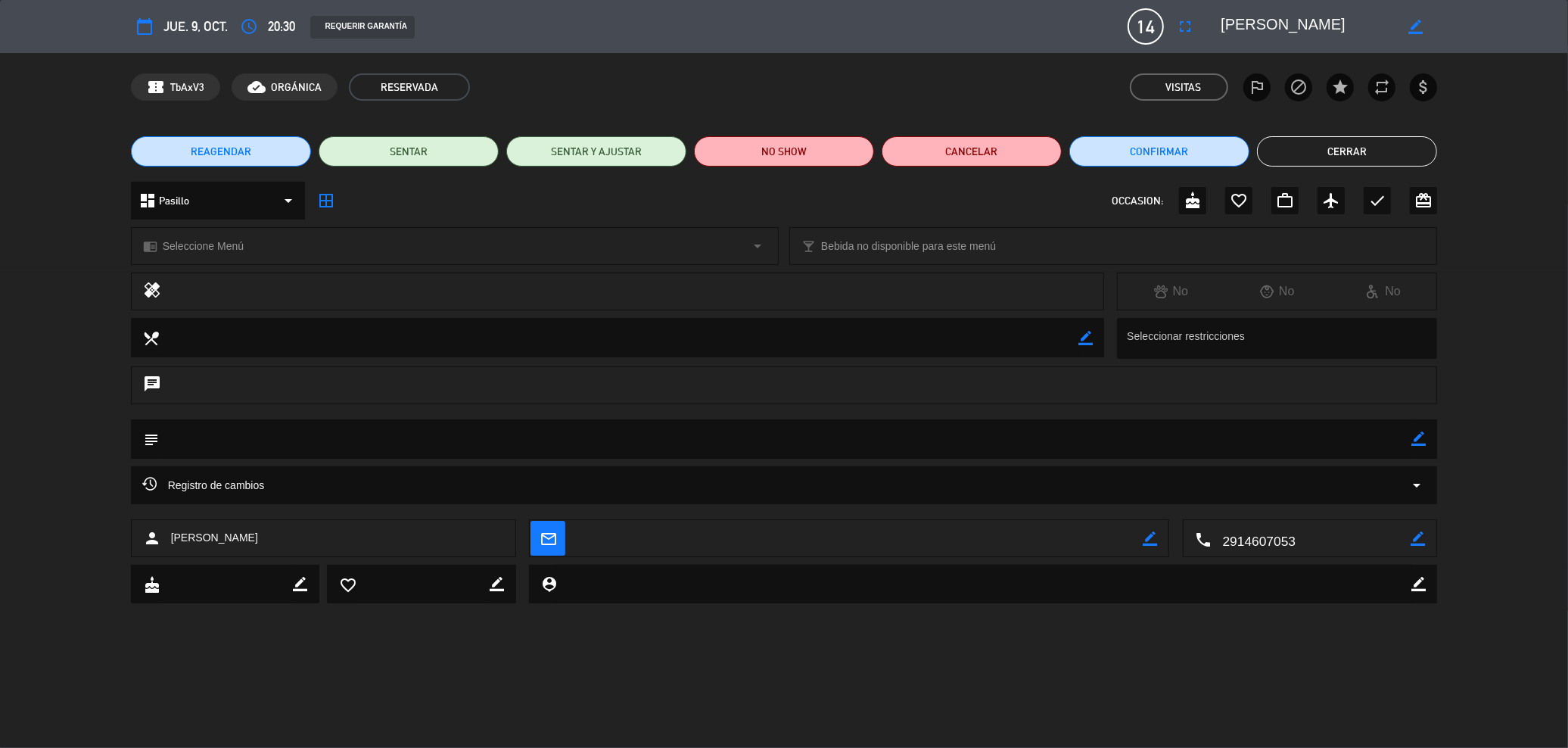
click at [1424, 444] on icon "border_color" at bounding box center [1418, 438] width 14 height 14
click at [1188, 438] on textarea at bounding box center [786, 438] width 1254 height 39
type textarea "cuatro niñps"
click at [1428, 448] on div "subject" at bounding box center [784, 438] width 1307 height 39
click at [1422, 445] on icon at bounding box center [1418, 438] width 14 height 14
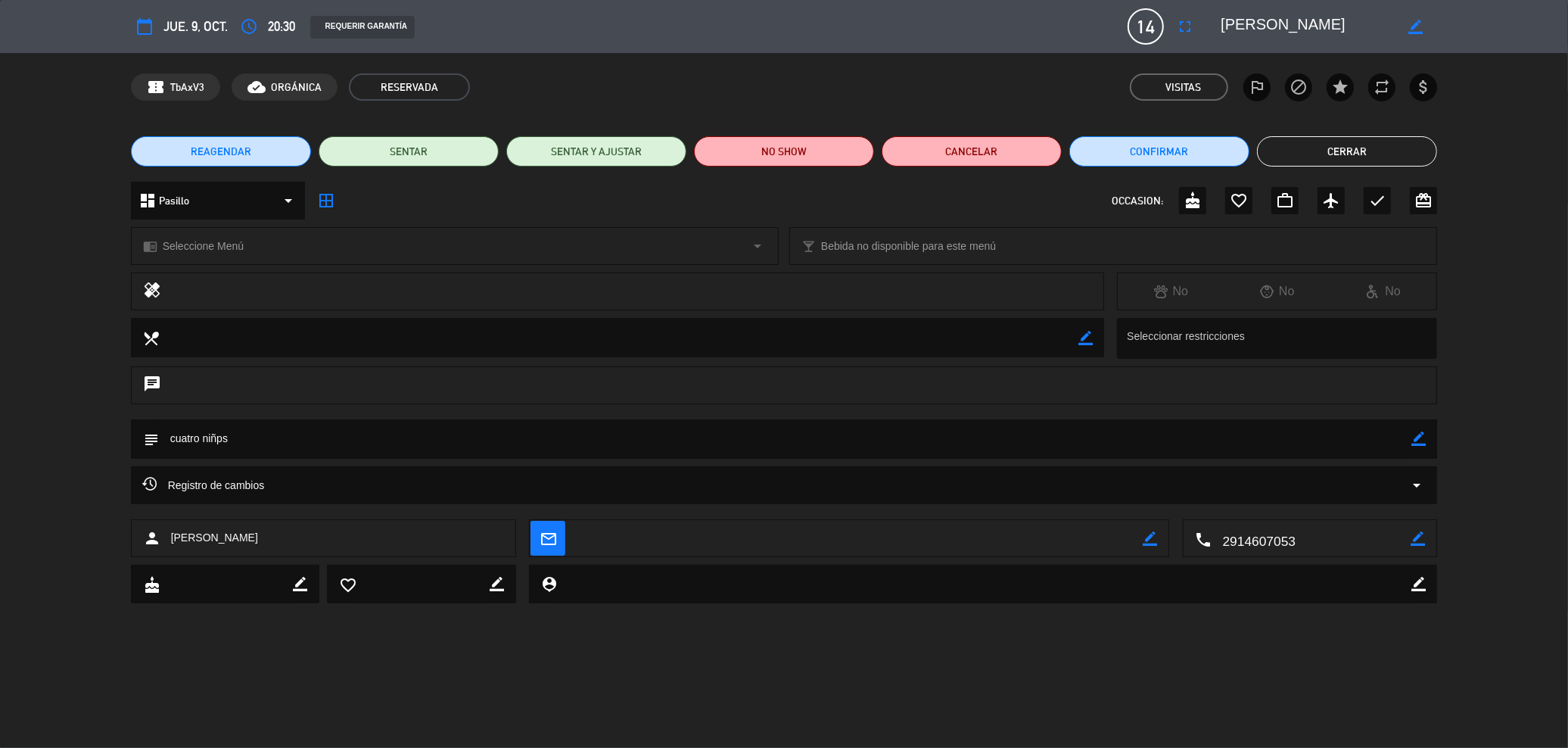
click at [1351, 150] on button "Cerrar" at bounding box center [1347, 152] width 180 height 30
